Goal: Information Seeking & Learning: Learn about a topic

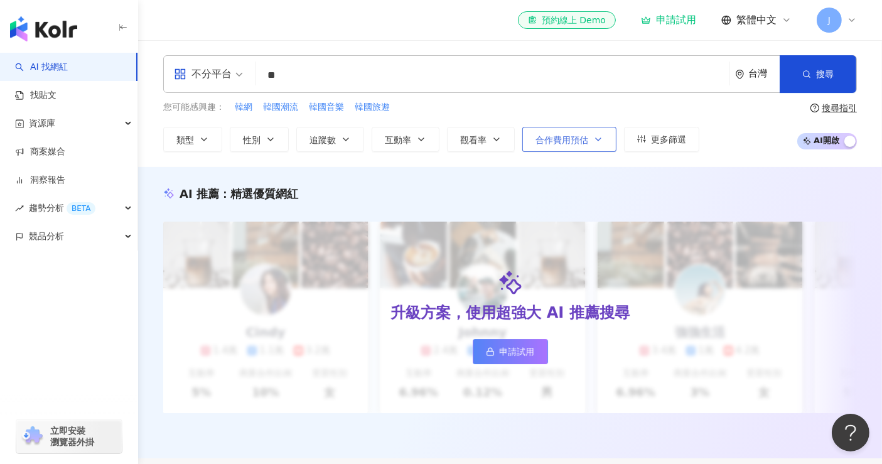
type input "*"
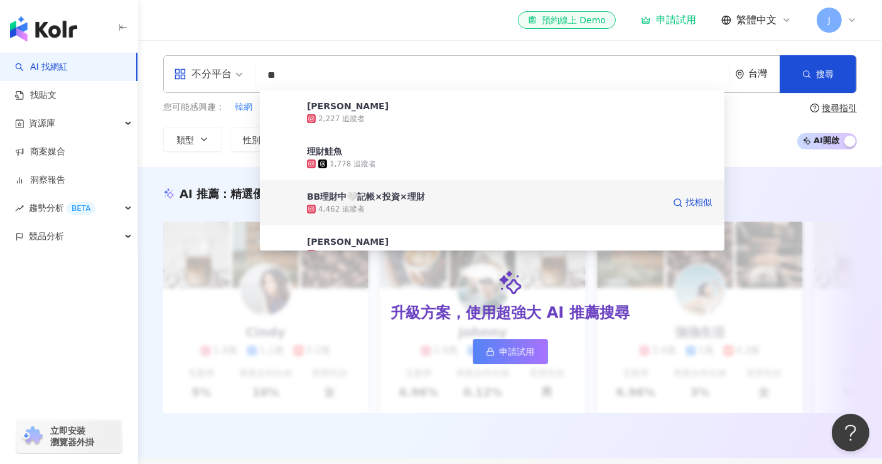
scroll to position [70, 0]
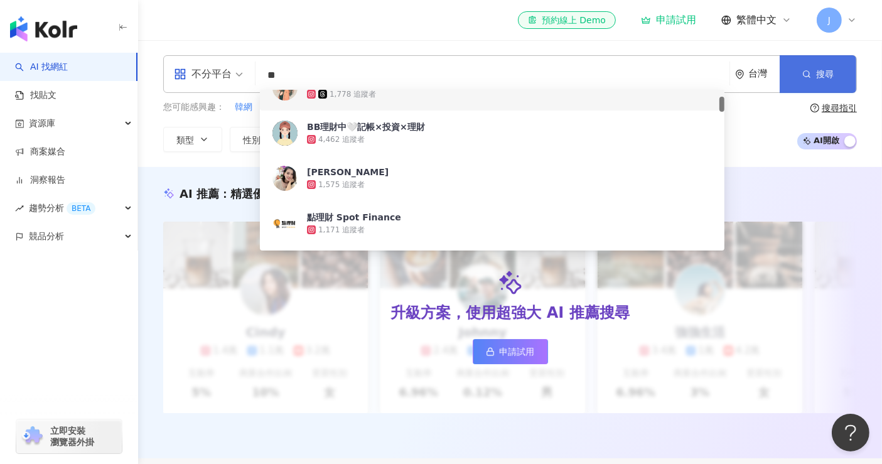
type input "**"
click at [815, 68] on button "搜尋" at bounding box center [818, 74] width 77 height 38
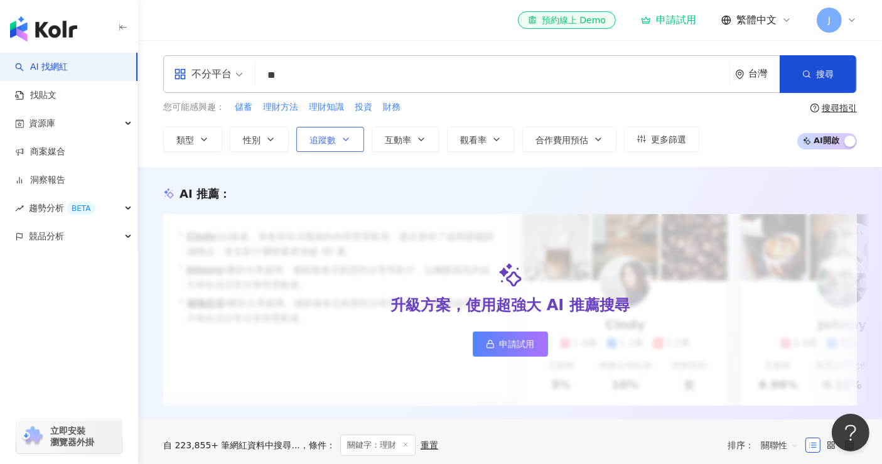
click at [325, 142] on span "追蹤數" at bounding box center [322, 140] width 26 height 10
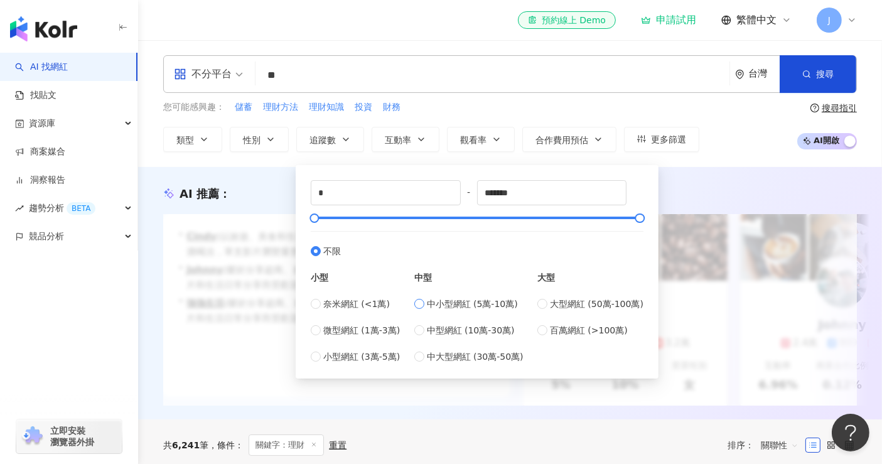
click at [465, 302] on span "中小型網紅 (5萬-10萬)" at bounding box center [472, 304] width 91 height 14
type input "*****"
click at [453, 334] on span "中型網紅 (10萬-30萬)" at bounding box center [471, 330] width 88 height 14
type input "******"
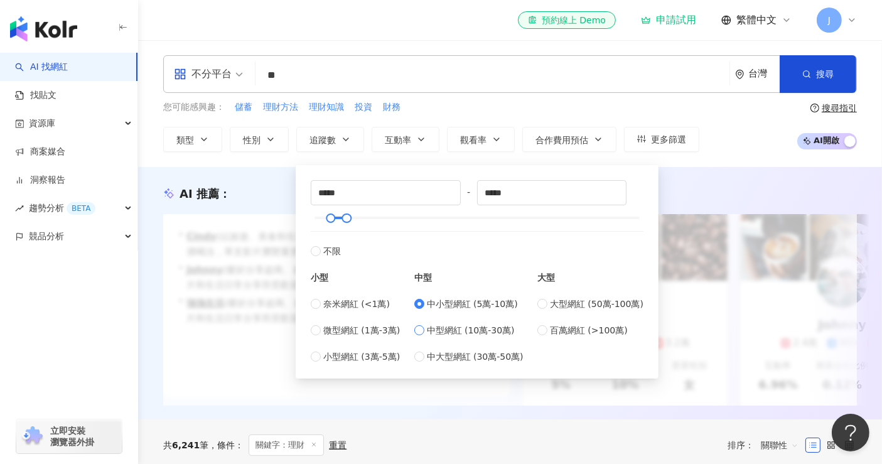
type input "******"
click at [758, 137] on div "您可能感興趣： 儲蓄 理財方法 理財知識 投資 財務 類型 性別 追蹤數 互動率 觀看率 合作費用預估 更多篩選 ****** - ****** 不限 小型 …" at bounding box center [510, 125] width 694 height 51
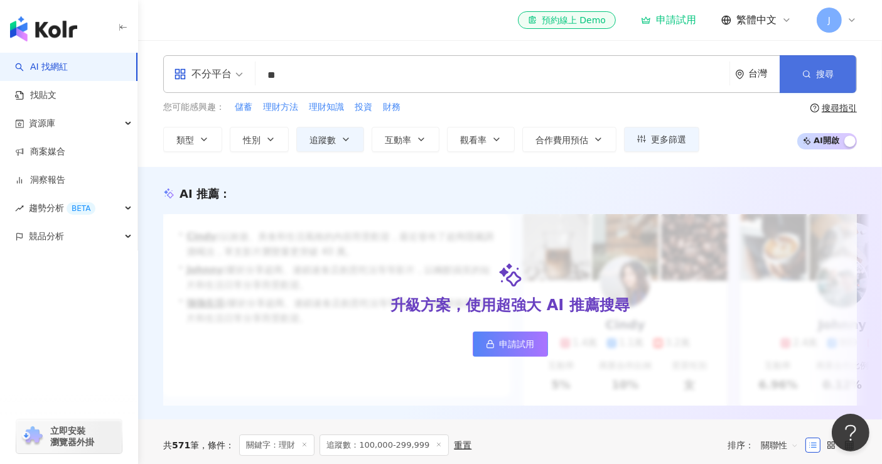
click at [816, 59] on button "搜尋" at bounding box center [818, 74] width 77 height 38
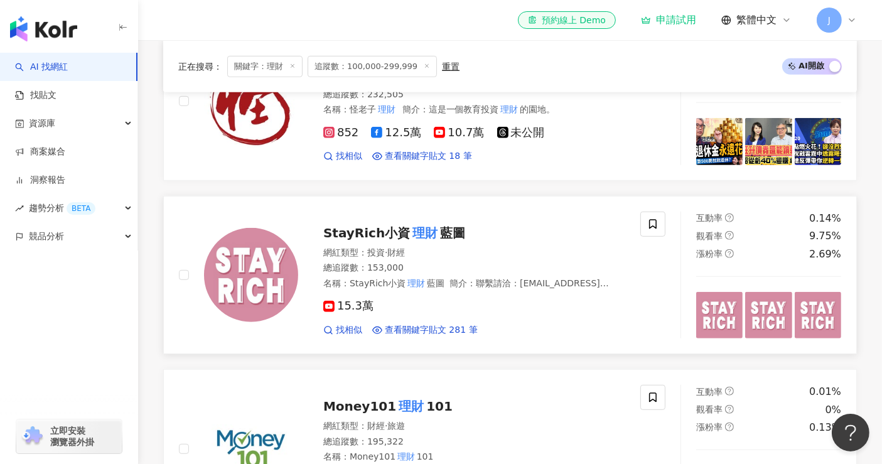
scroll to position [628, 0]
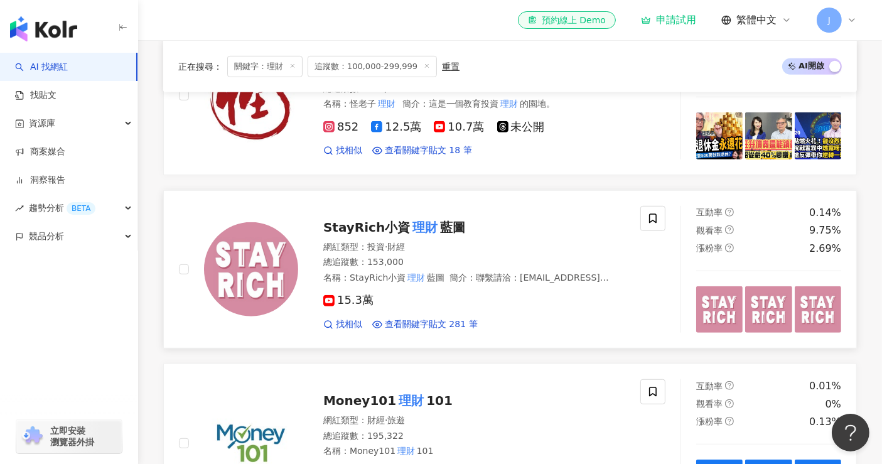
click at [346, 302] on span "15.3萬" at bounding box center [348, 300] width 50 height 13
click at [358, 232] on span "StayRich小資" at bounding box center [366, 227] width 87 height 15
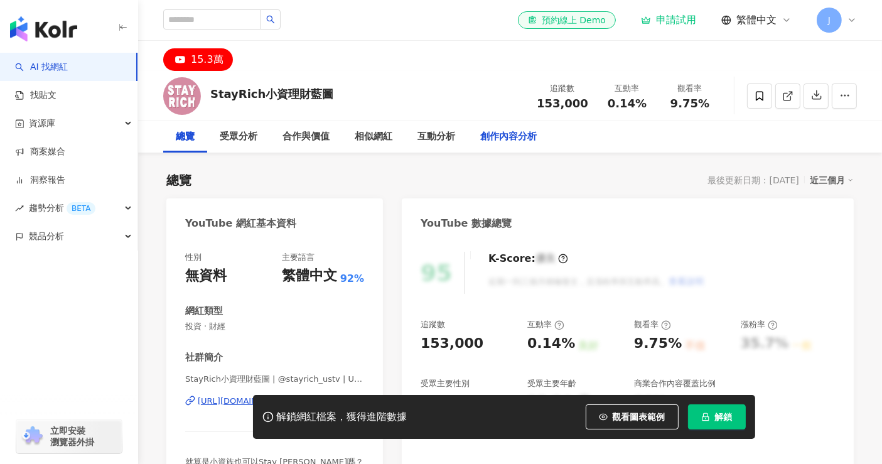
click at [513, 139] on div "創作內容分析" at bounding box center [508, 136] width 56 height 15
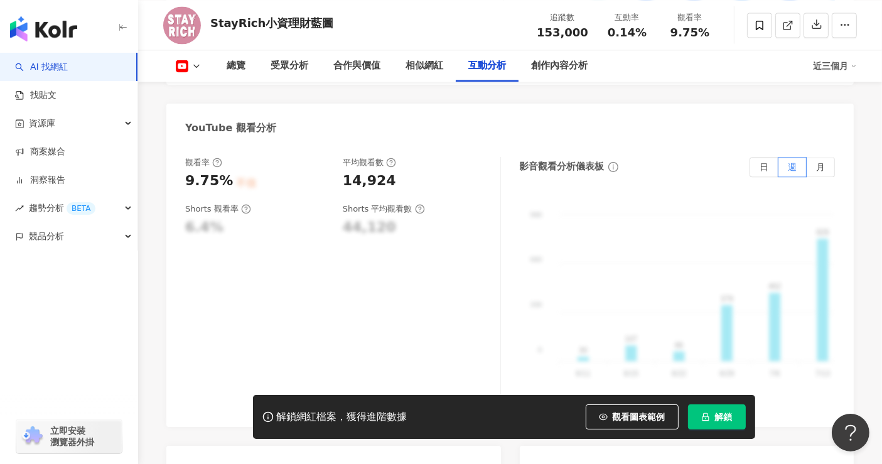
scroll to position [2371, 0]
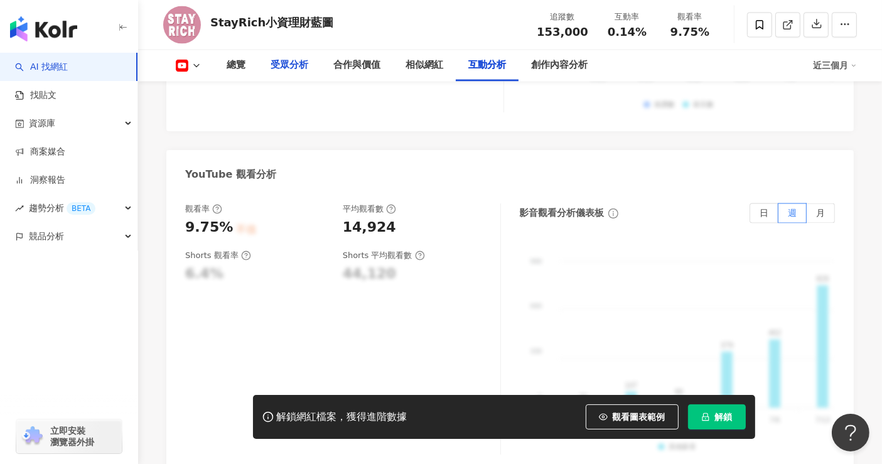
click at [277, 63] on div "受眾分析" at bounding box center [290, 65] width 38 height 15
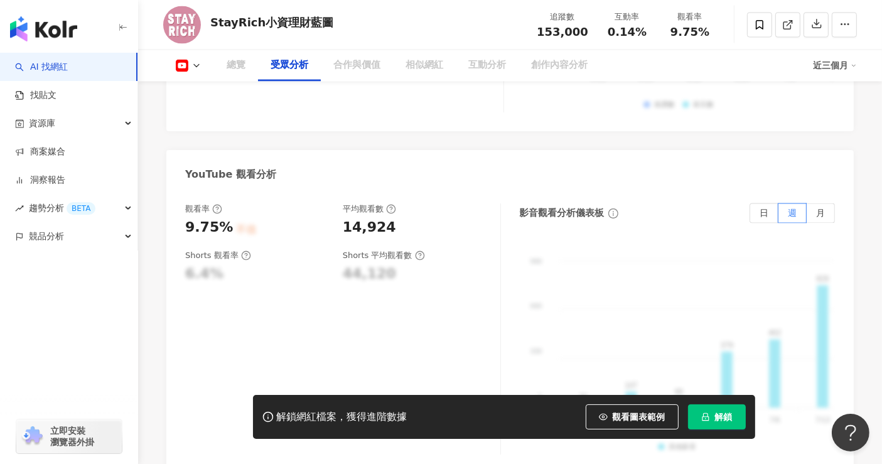
scroll to position [1090, 0]
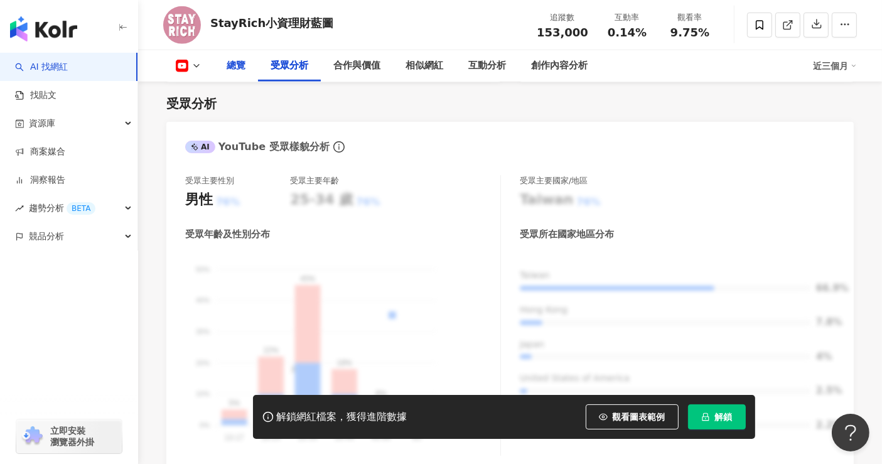
click at [237, 69] on div "總覽" at bounding box center [236, 65] width 19 height 15
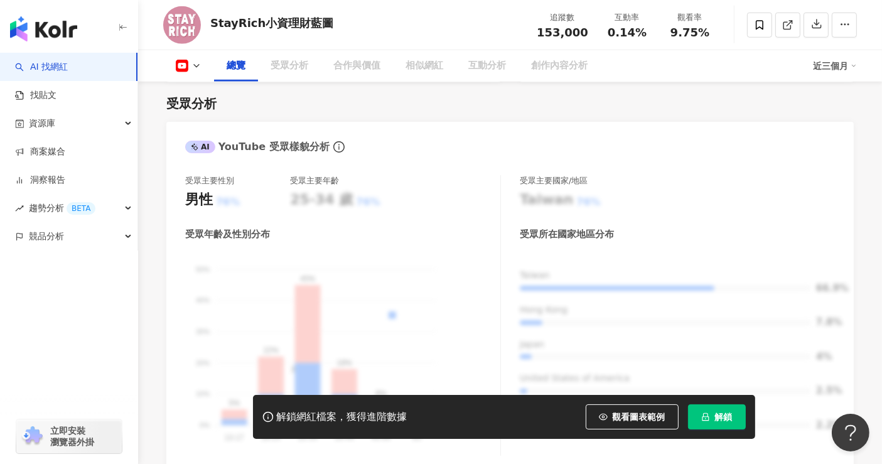
scroll to position [77, 0]
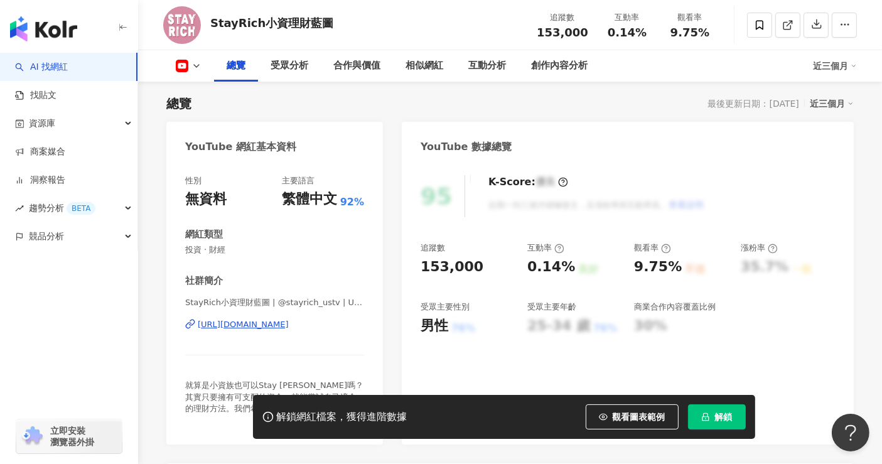
click at [269, 326] on div "[URL][DOMAIN_NAME]" at bounding box center [243, 324] width 91 height 11
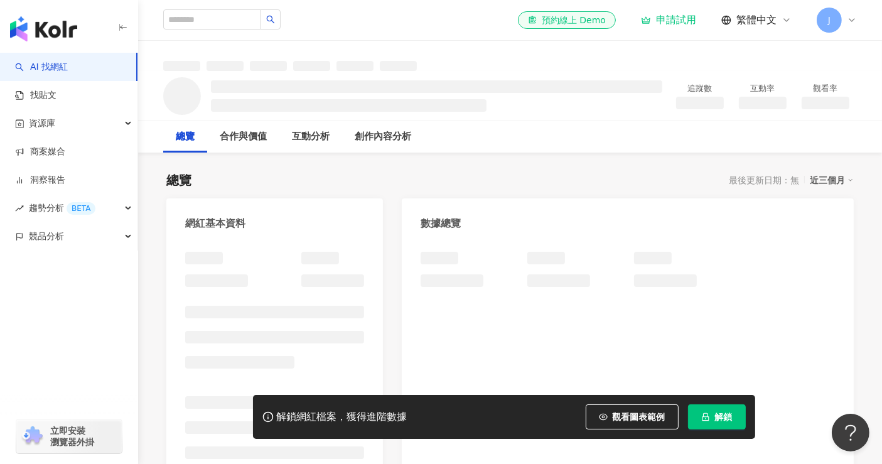
click at [306, 168] on div "總覽 最後更新日期：無 近三個月 網紅基本資料 數據總覽 成長趨勢分析 追蹤趨勢圖表" at bounding box center [509, 437] width 687 height 557
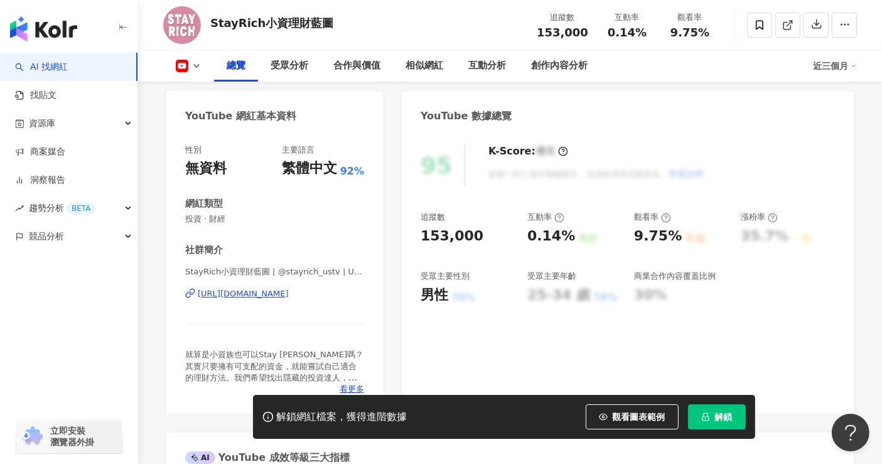
scroll to position [139, 0]
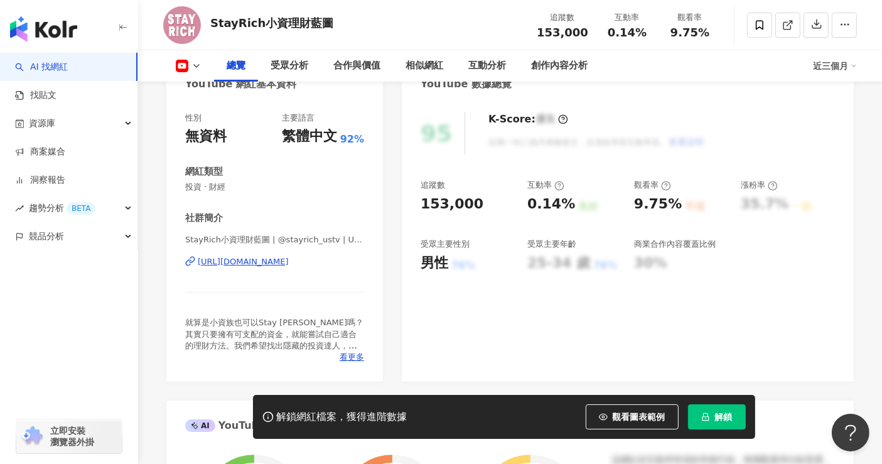
drag, startPoint x: 270, startPoint y: 238, endPoint x: 335, endPoint y: 235, distance: 64.7
click at [320, 237] on span "StayRich小資理財藍圖 | @stayrich_ustv | UCv496KjsTSTpJ4sGfHZ8_Qw" at bounding box center [274, 239] width 179 height 11
click at [335, 235] on span "StayRich小資理財藍圖 | @stayrich_ustv | UCv496KjsTSTpJ4sGfHZ8_Qw" at bounding box center [274, 239] width 179 height 11
click at [289, 265] on div "[URL][DOMAIN_NAME]" at bounding box center [243, 261] width 91 height 11
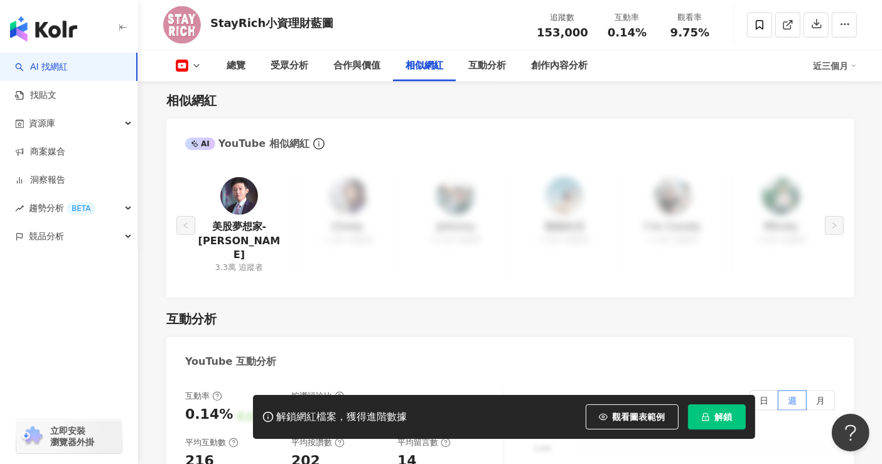
scroll to position [1813, 0]
